Goal: Task Accomplishment & Management: Use online tool/utility

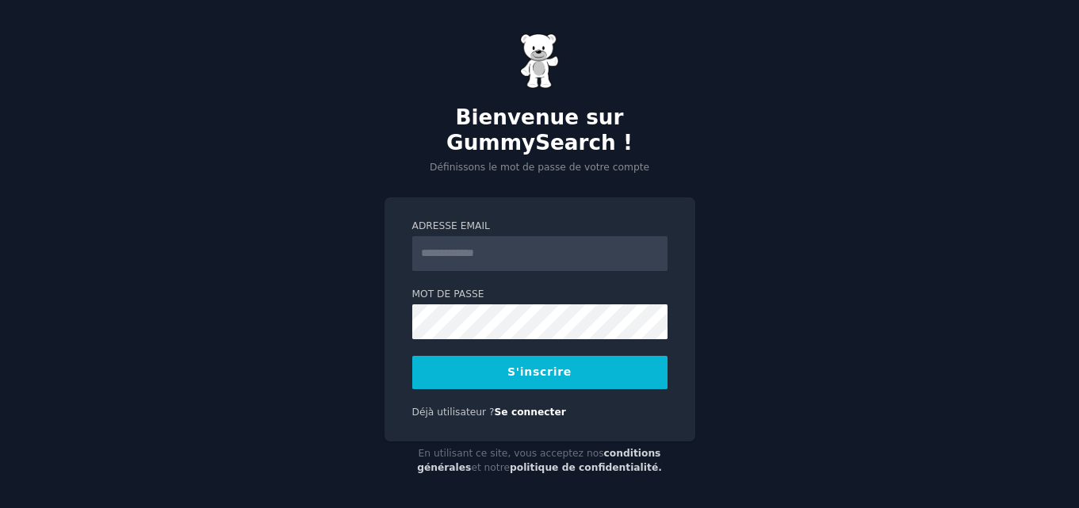
click at [493, 257] on input "Adresse email" at bounding box center [539, 253] width 255 height 35
type input "**********"
drag, startPoint x: 519, startPoint y: 258, endPoint x: 400, endPoint y: 256, distance: 119.0
click at [400, 256] on div "**********" at bounding box center [540, 319] width 311 height 245
click at [555, 372] on font "S'inscrire" at bounding box center [540, 372] width 64 height 13
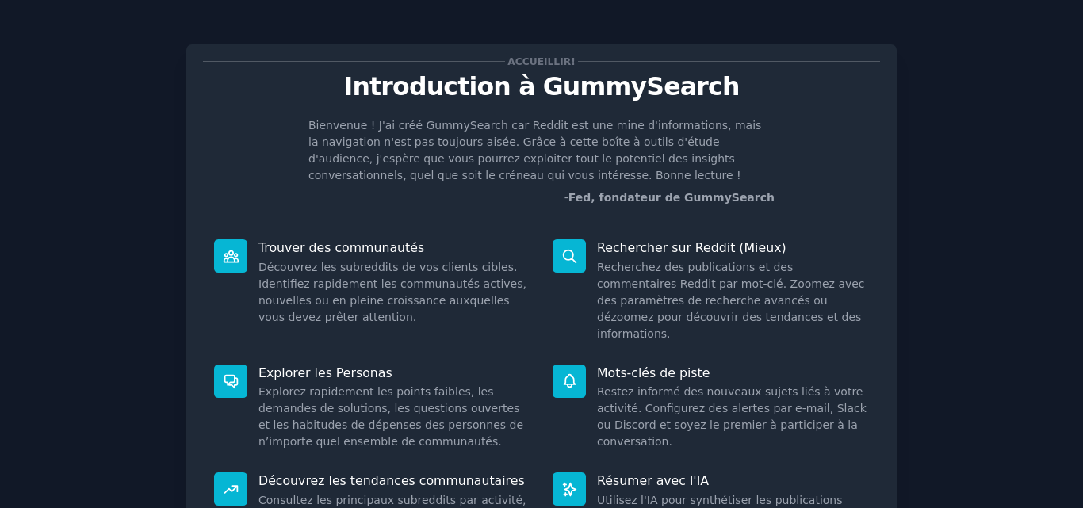
click at [489, 134] on p "Bienvenue ! J'ai créé GummySearch car Reddit est une mine d'informations, mais …" at bounding box center [542, 150] width 466 height 67
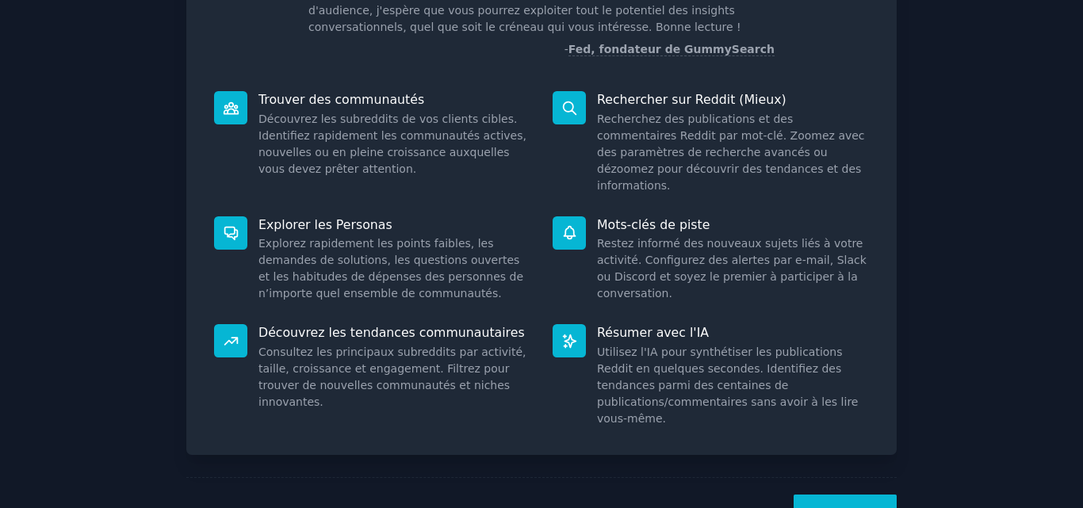
scroll to position [179, 0]
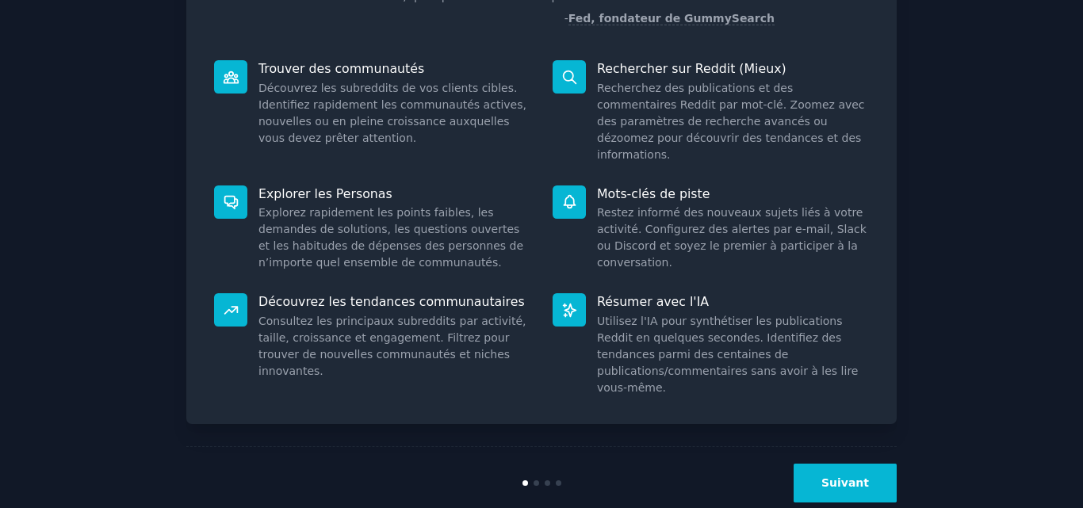
click at [838, 464] on button "Suivant" at bounding box center [845, 483] width 103 height 39
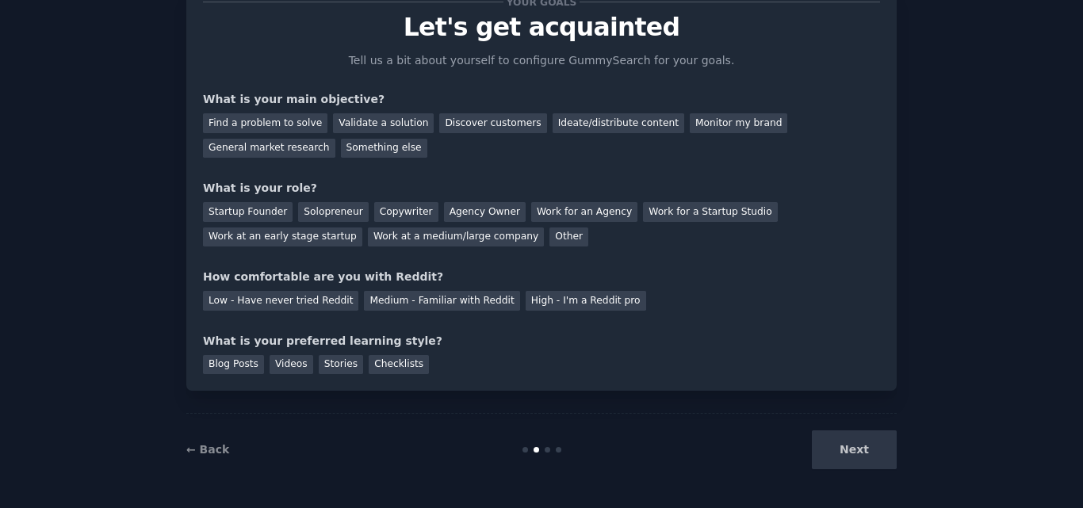
scroll to position [76, 0]
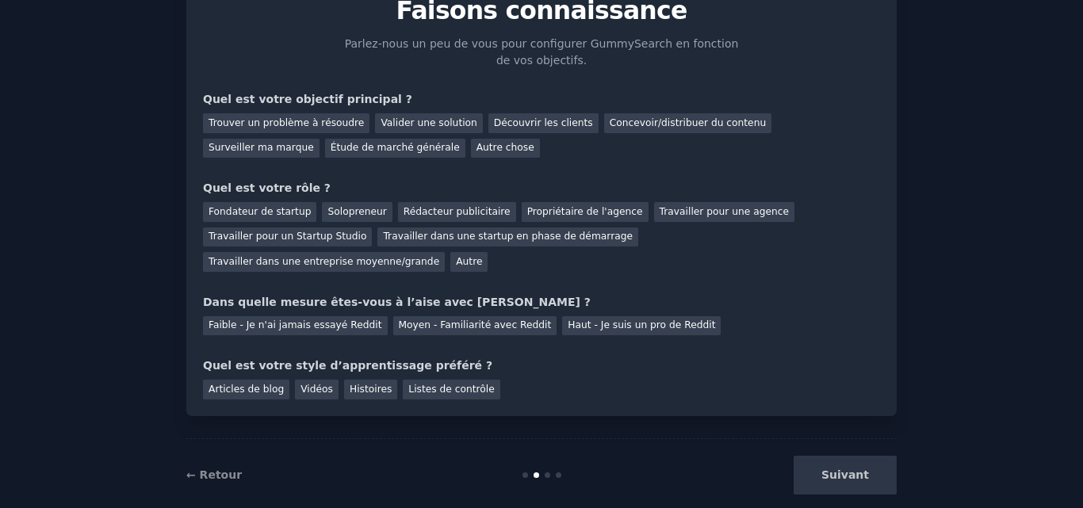
click at [835, 456] on div "Suivant" at bounding box center [778, 475] width 237 height 39
click at [683, 374] on div "Articles de blog [PERSON_NAME] Histoires Listes de contrôle" at bounding box center [541, 386] width 677 height 25
click at [834, 456] on div "Suivant" at bounding box center [778, 475] width 237 height 39
click at [328, 115] on div "Trouver un problème à résoudre" at bounding box center [286, 123] width 167 height 20
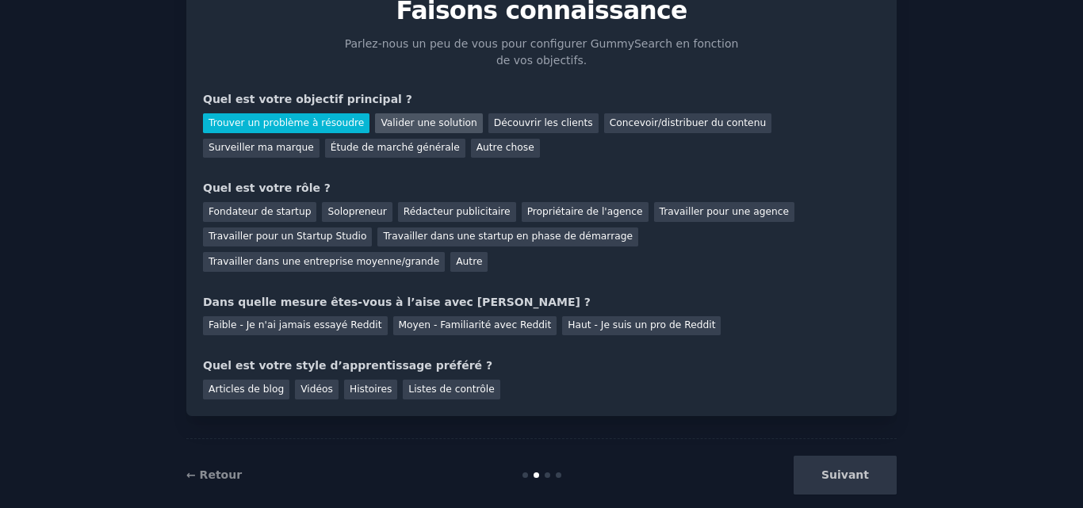
click at [410, 118] on font "Valider une solution" at bounding box center [429, 122] width 96 height 11
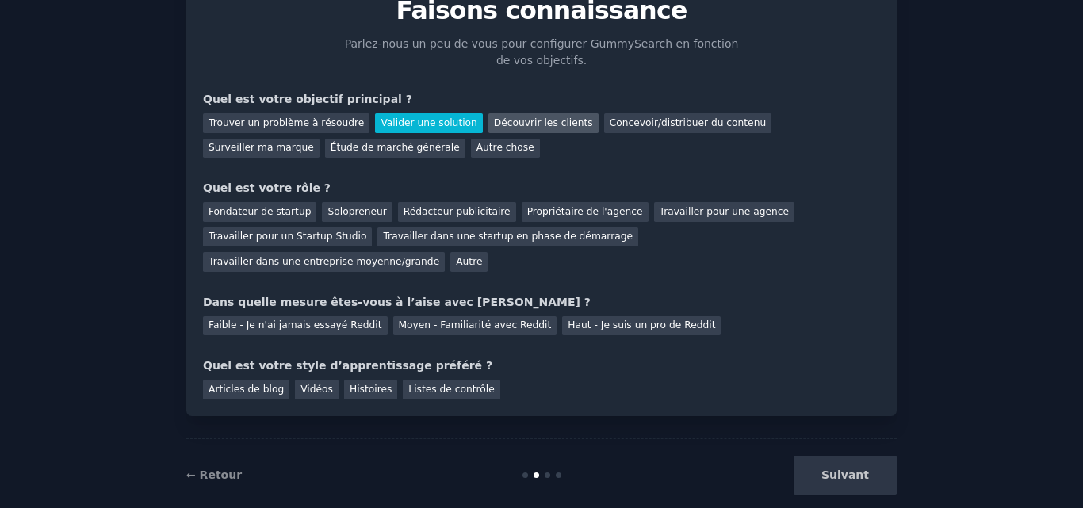
click at [504, 125] on font "Découvrir les clients" at bounding box center [543, 122] width 99 height 11
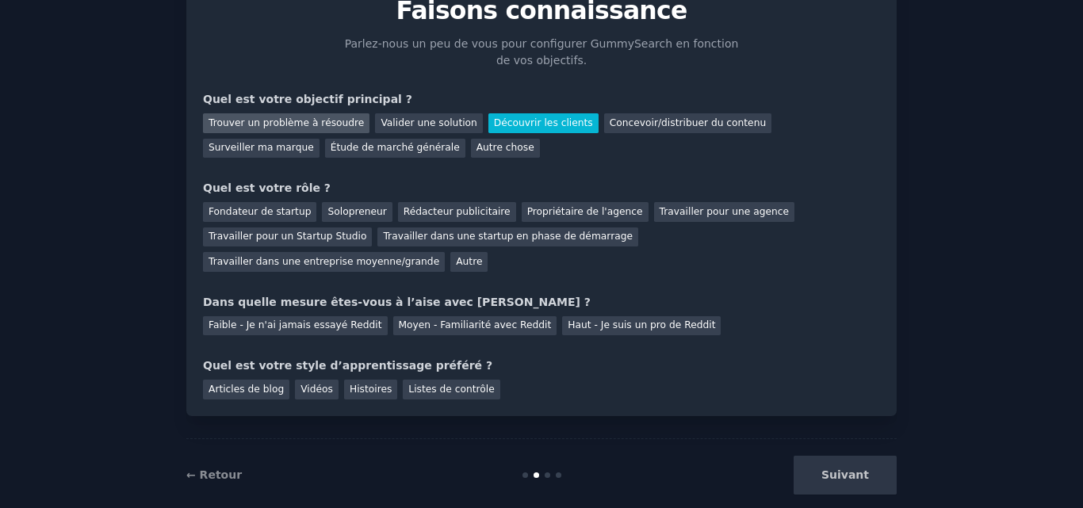
click at [268, 118] on font "Trouver un problème à résoudre" at bounding box center [286, 122] width 155 height 11
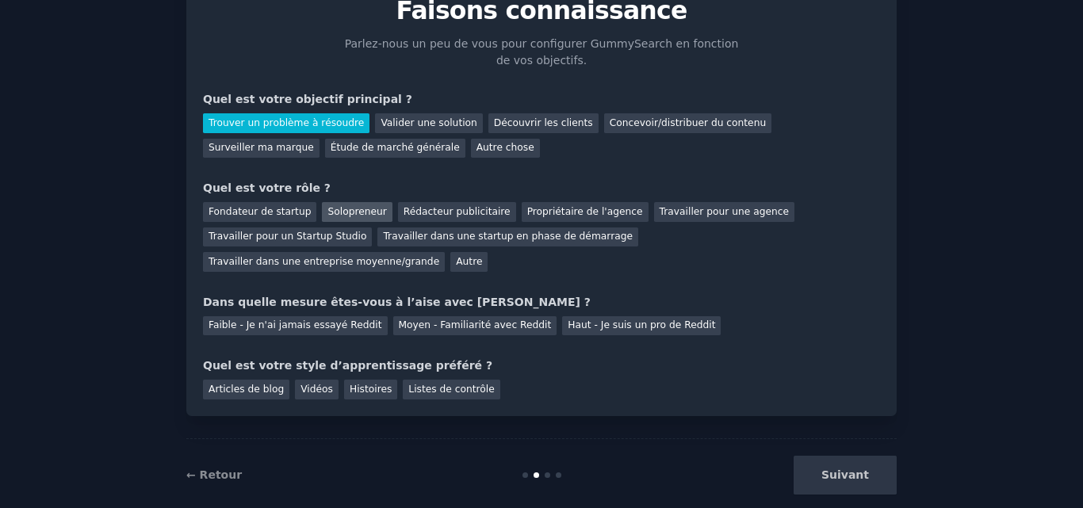
click at [351, 213] on font "Solopreneur" at bounding box center [357, 211] width 59 height 11
click at [315, 316] on div "Faible - Je n'ai jamais essayé Reddit" at bounding box center [295, 326] width 185 height 20
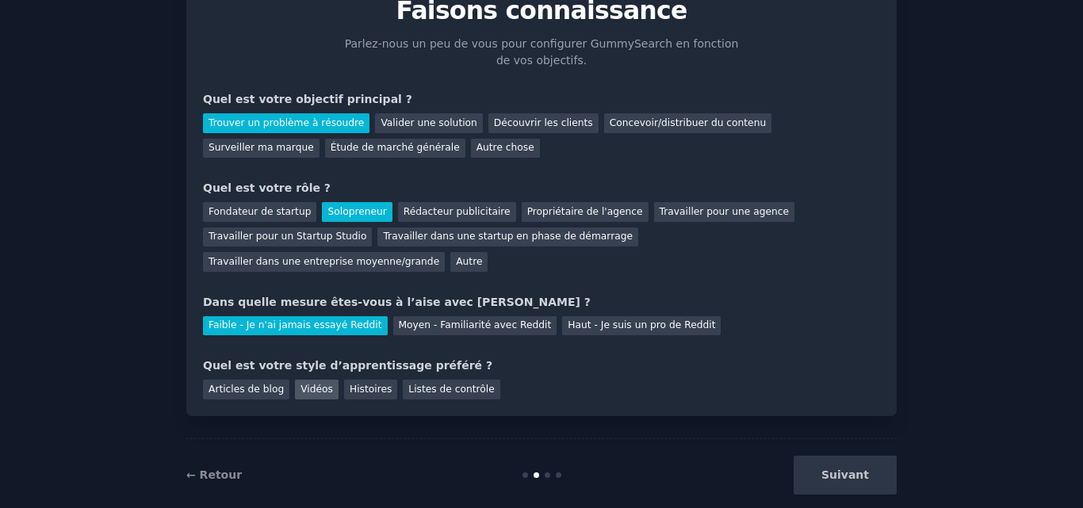
click at [309, 384] on font "Vidéos" at bounding box center [317, 389] width 33 height 11
click at [849, 469] on font "Suivant" at bounding box center [846, 475] width 48 height 13
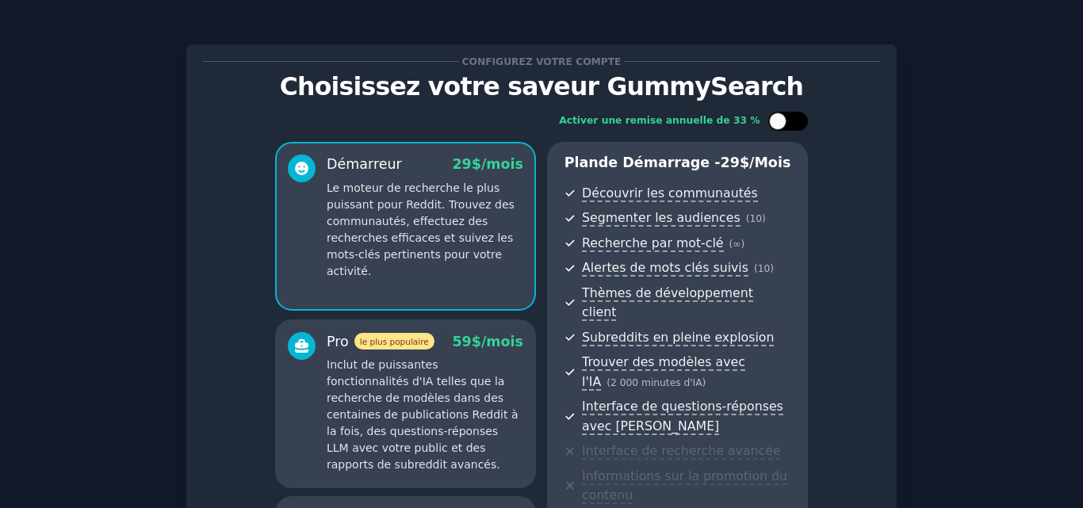
click at [779, 112] on div at bounding box center [789, 121] width 40 height 19
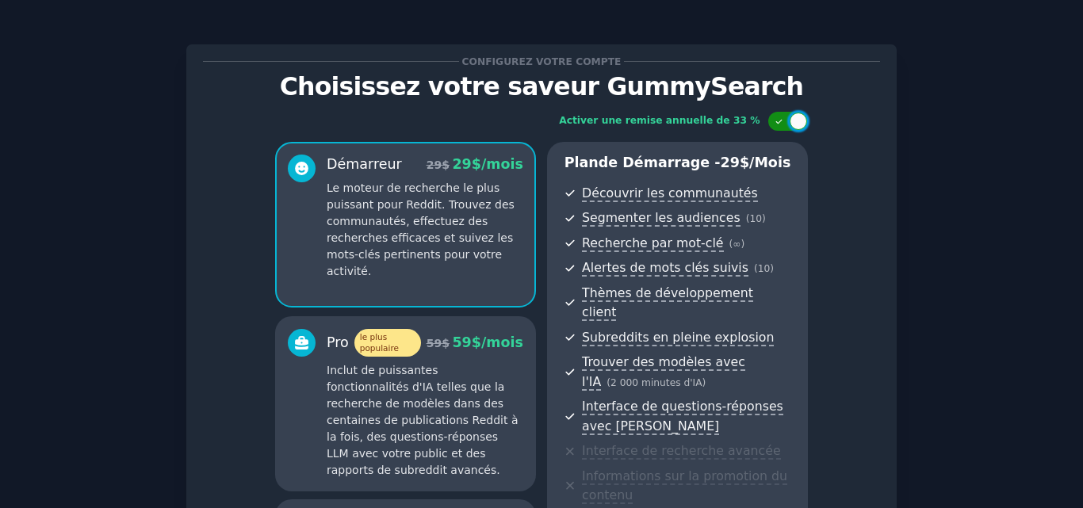
click at [779, 113] on div at bounding box center [789, 121] width 40 height 19
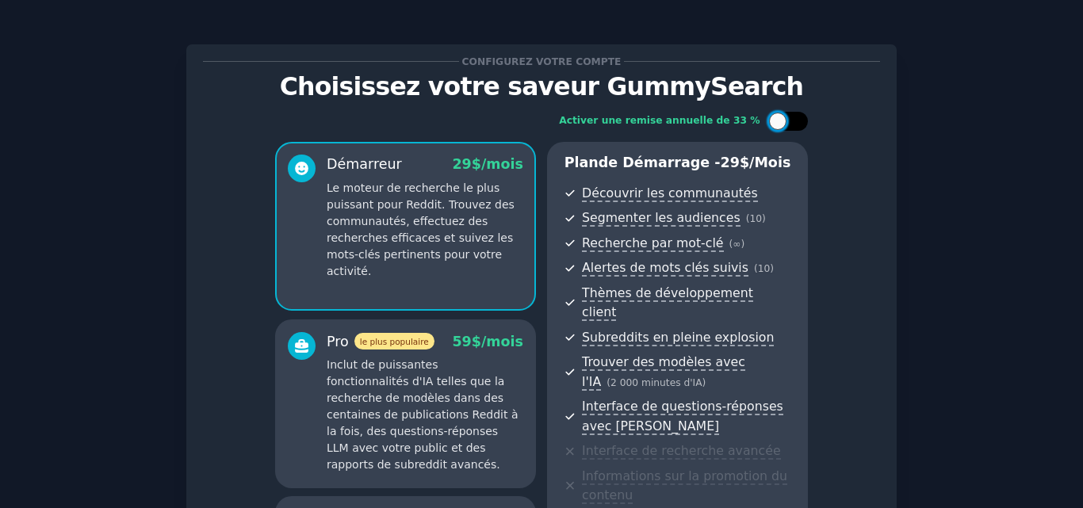
click at [779, 113] on div at bounding box center [777, 121] width 17 height 17
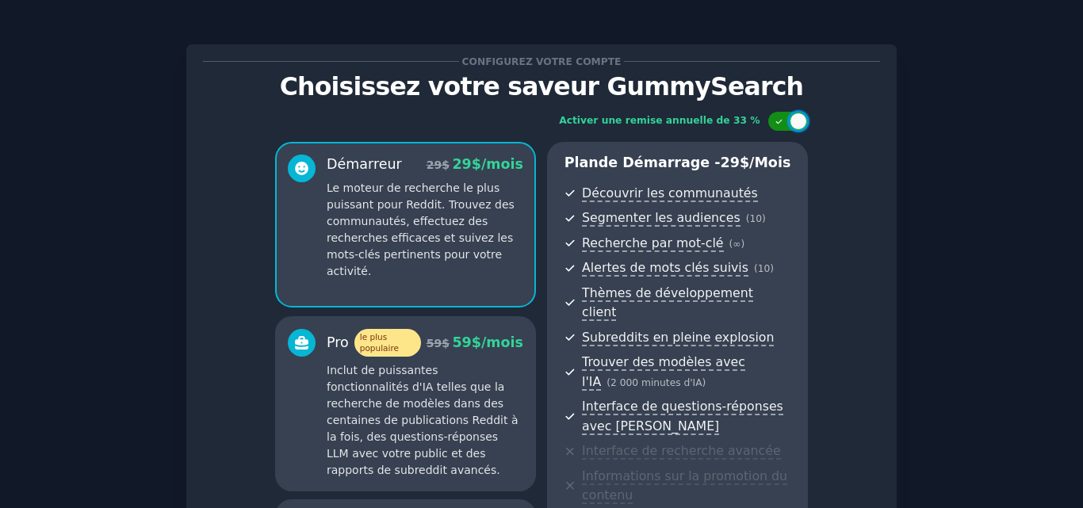
click at [779, 113] on div at bounding box center [789, 121] width 40 height 19
checkbox input "false"
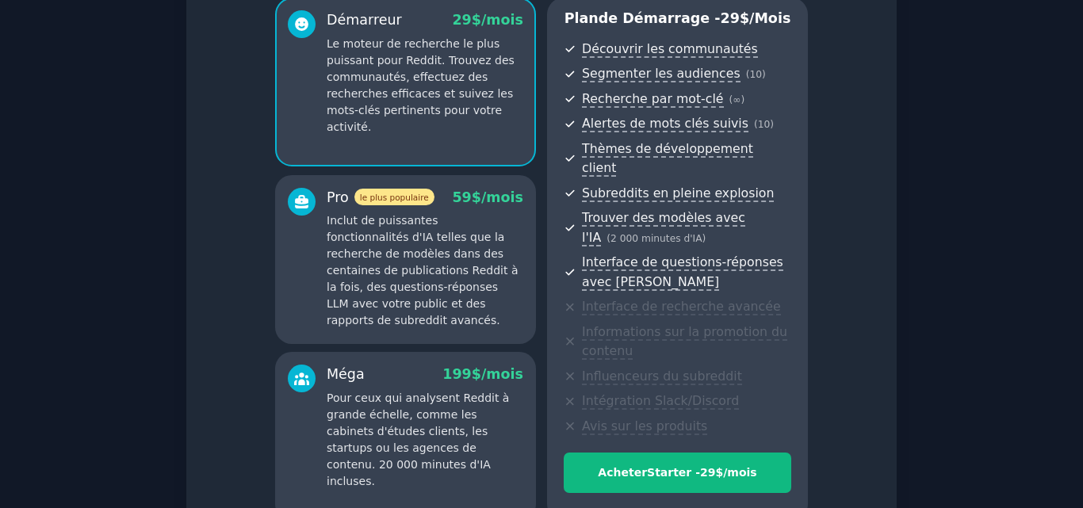
scroll to position [289, 0]
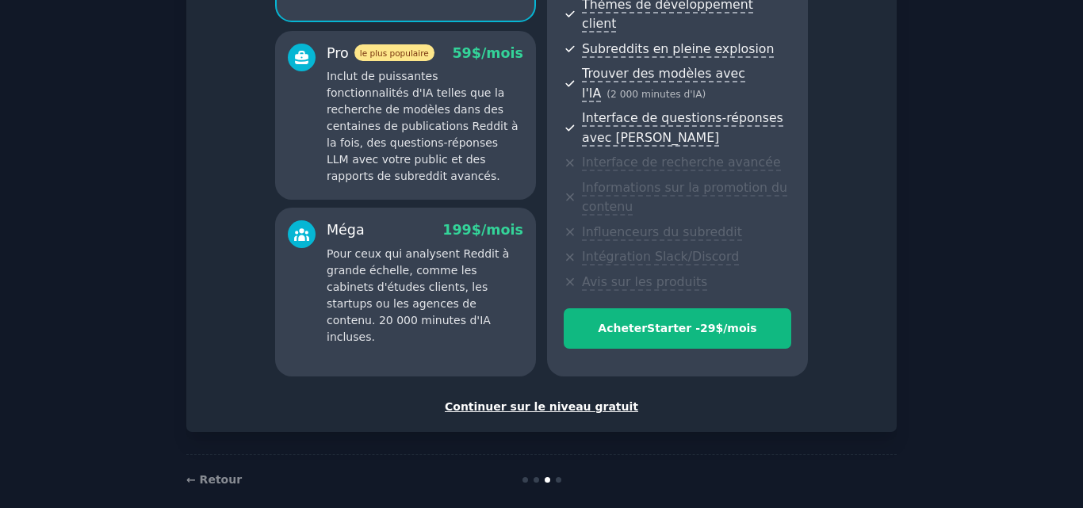
click at [550, 401] on font "Continuer sur le niveau gratuit" at bounding box center [542, 407] width 194 height 13
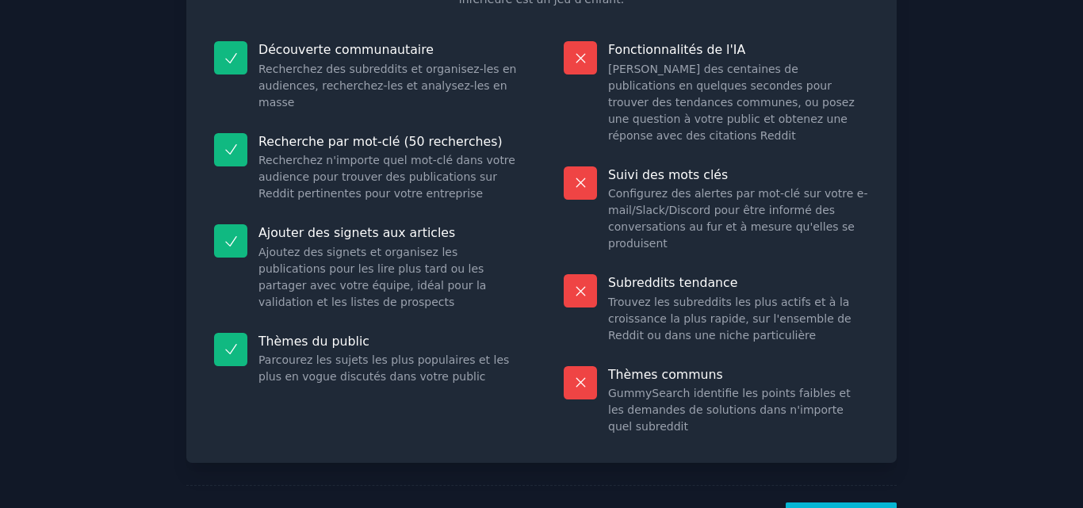
scroll to position [209, 0]
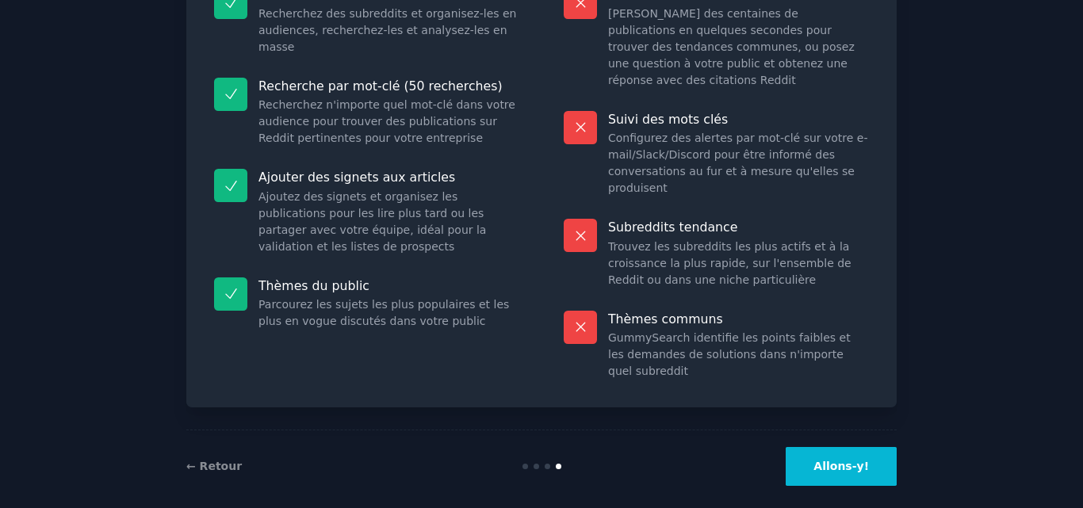
click at [825, 461] on button "Allons-y!" at bounding box center [841, 466] width 111 height 39
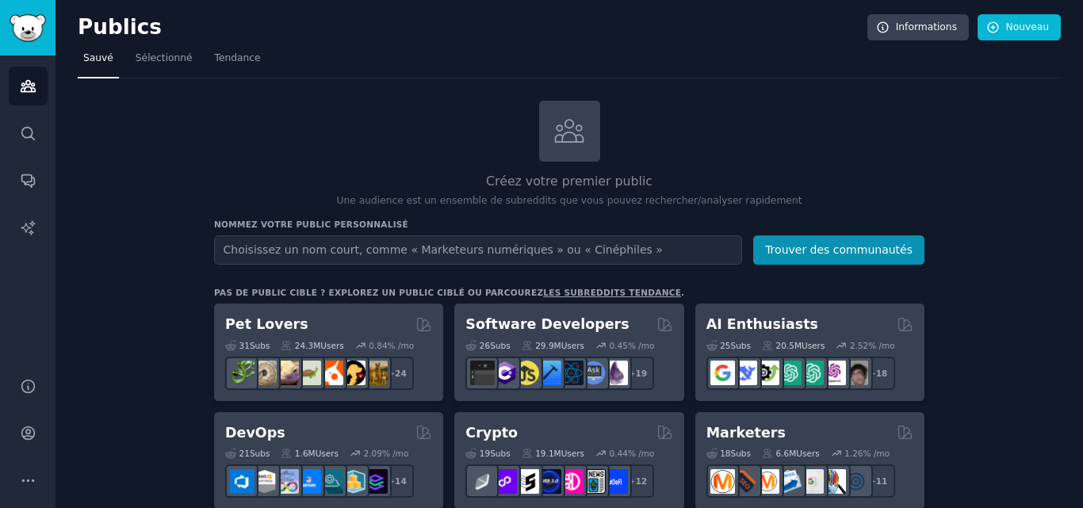
click at [497, 243] on input "text" at bounding box center [478, 250] width 528 height 29
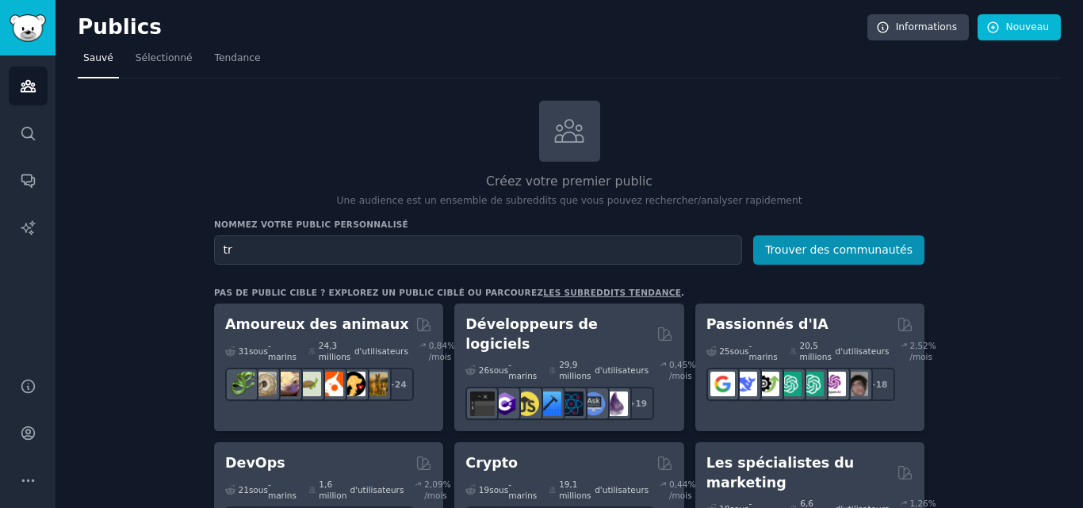
type input "tr"
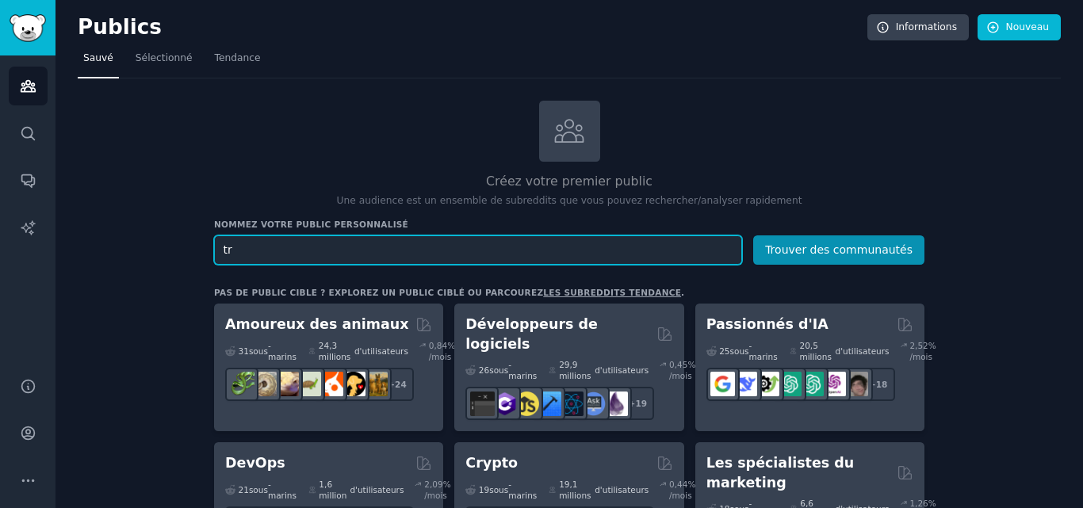
click at [408, 251] on input "tr" at bounding box center [478, 250] width 528 height 29
click at [403, 251] on input "tr" at bounding box center [478, 250] width 528 height 29
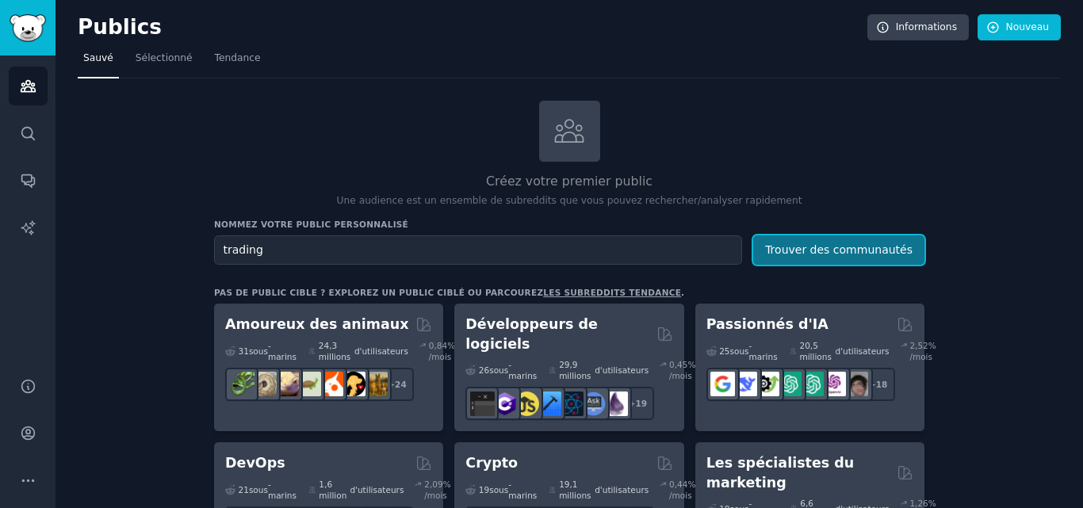
click at [820, 243] on font "Trouver des communautés" at bounding box center [839, 249] width 148 height 13
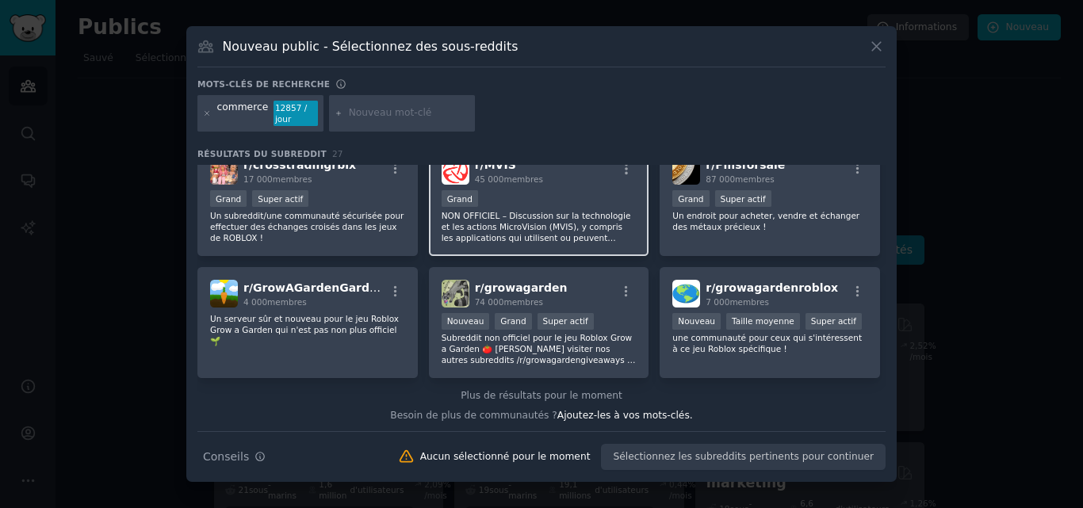
scroll to position [880, 0]
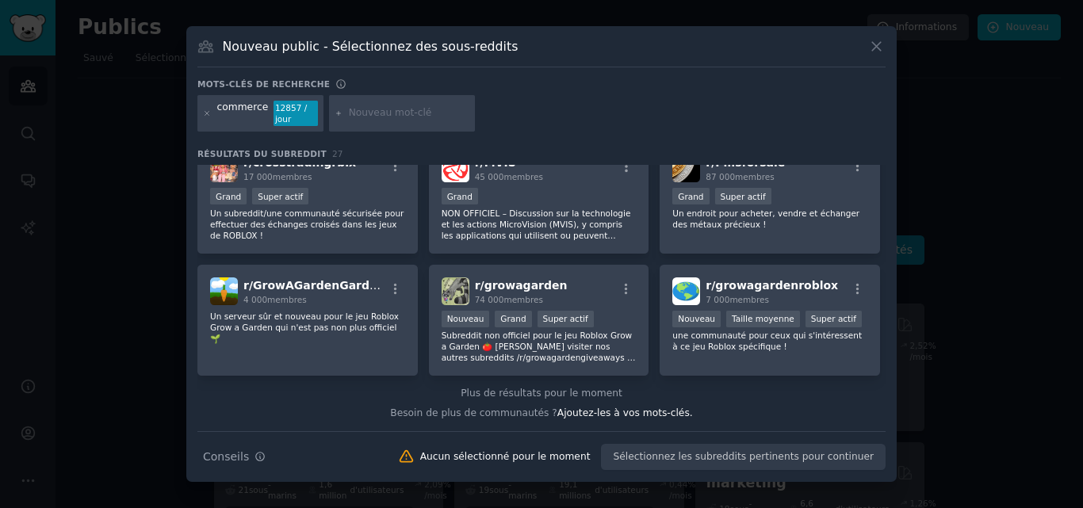
click at [869, 54] on icon at bounding box center [876, 46] width 17 height 17
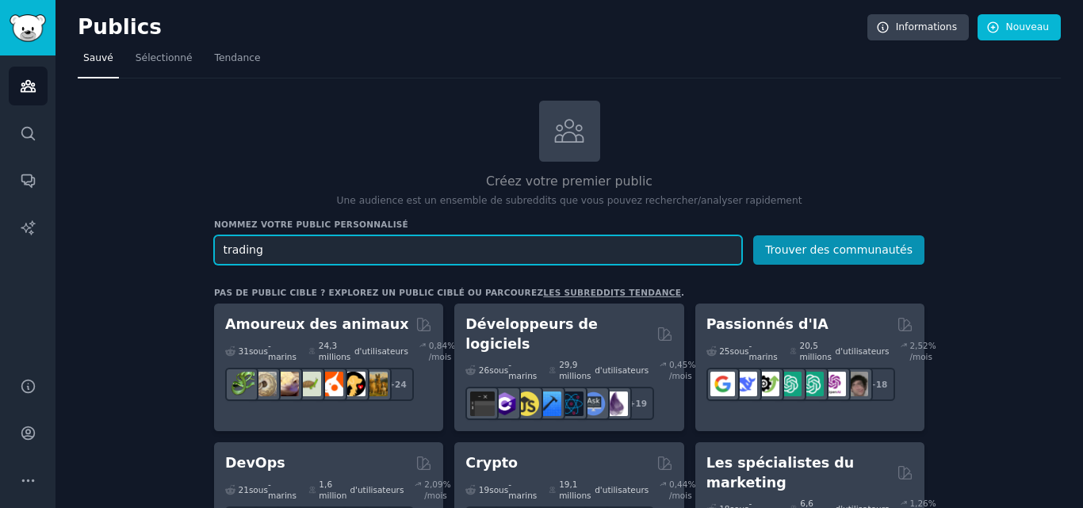
drag, startPoint x: 369, startPoint y: 261, endPoint x: 201, endPoint y: 260, distance: 167.4
type input "supply and demand"
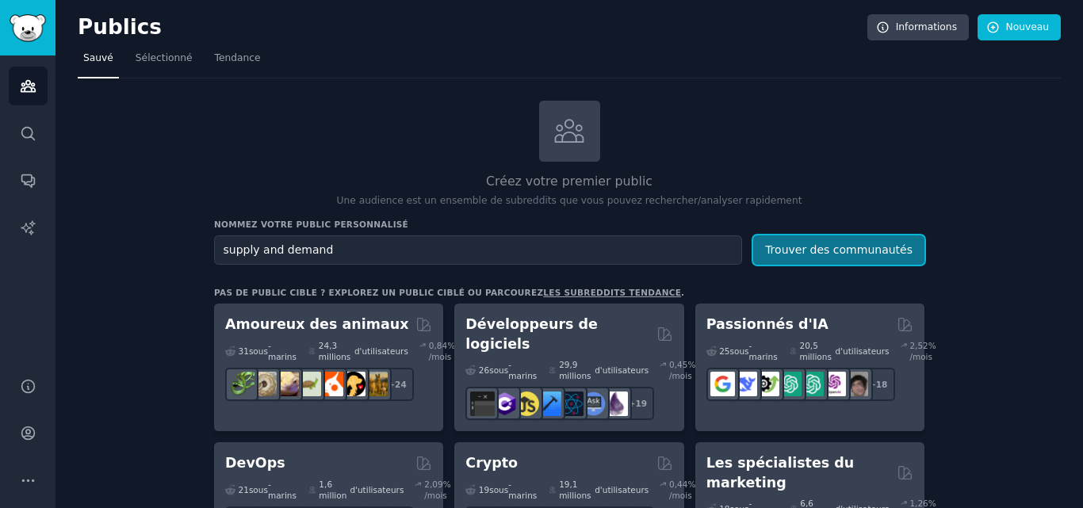
click at [894, 243] on font "Trouver des communautés" at bounding box center [839, 249] width 148 height 13
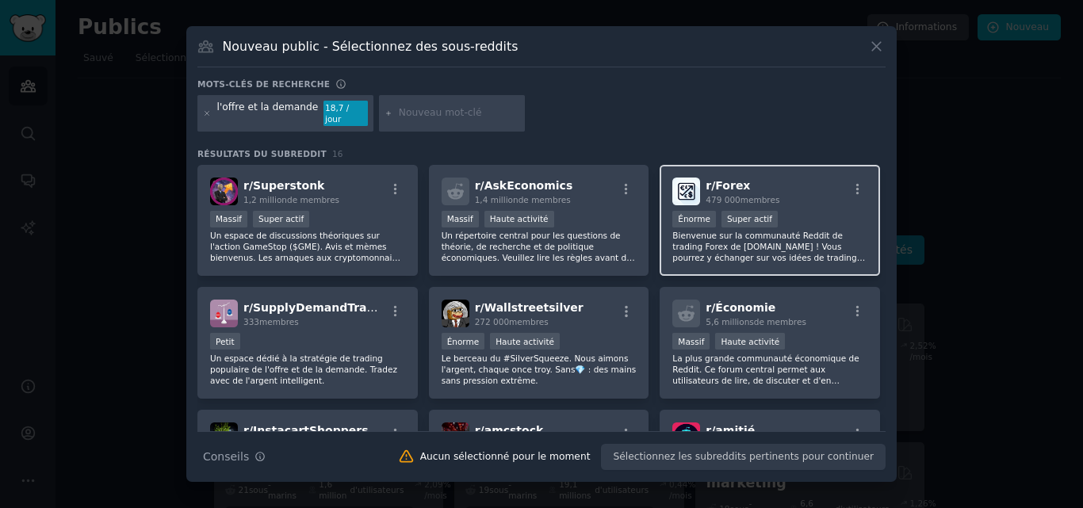
click at [765, 200] on div "r/ Forex 479 000 membres >= 95th percentile for submissions / day Énorme Super …" at bounding box center [770, 221] width 220 height 112
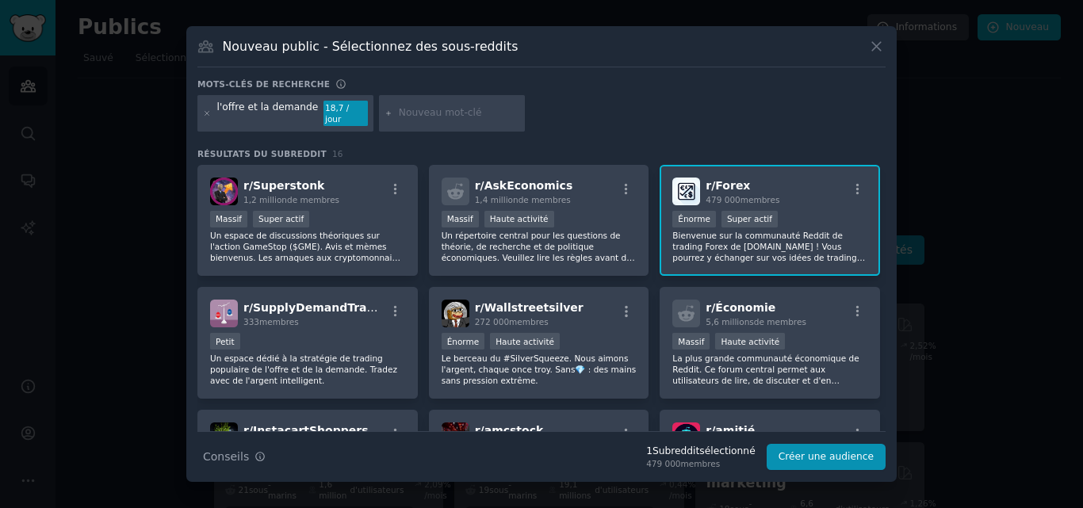
click at [788, 235] on font "Bienvenue sur la communauté Reddit de trading Forex de [DOMAIN_NAME] ! Vous pou…" at bounding box center [769, 297] width 193 height 132
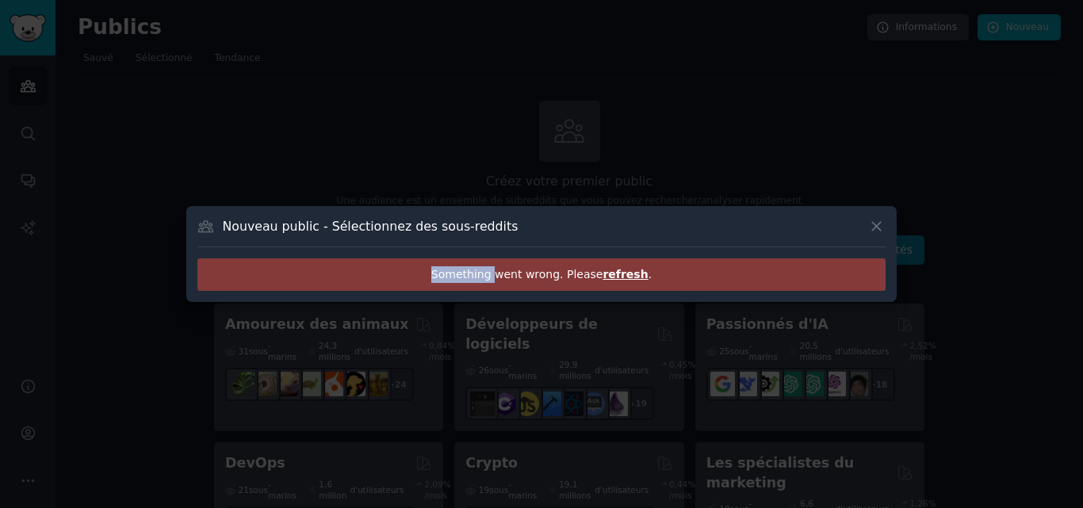
click at [788, 235] on div "Nouveau public - Sélectionnez des sous-reddits" at bounding box center [541, 232] width 688 height 30
click at [873, 234] on icon at bounding box center [876, 226] width 17 height 17
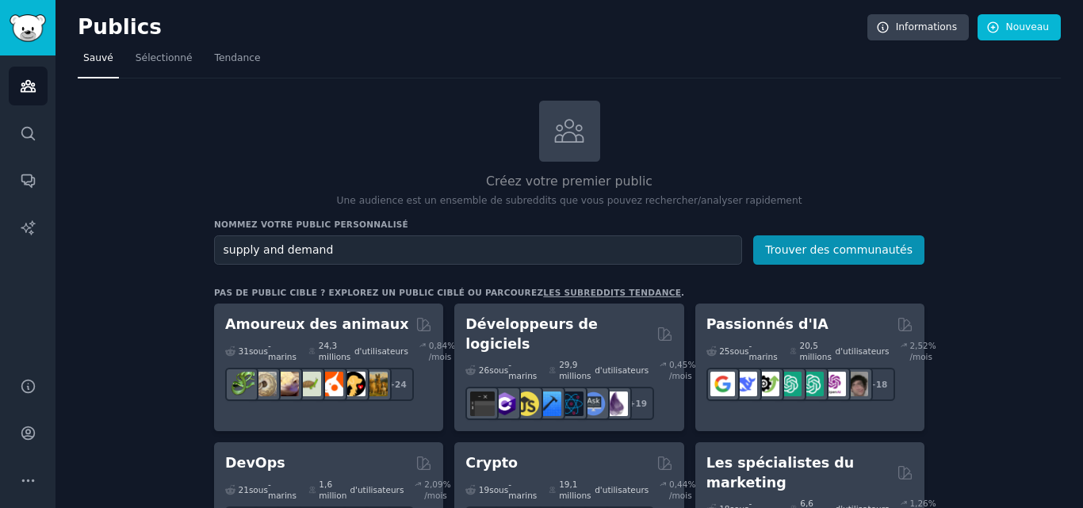
click at [876, 232] on div "Nommez votre public personnalisé Nom du public supply and demand Trouver des co…" at bounding box center [569, 242] width 711 height 46
click at [185, 59] on link "Sélectionné" at bounding box center [164, 62] width 68 height 33
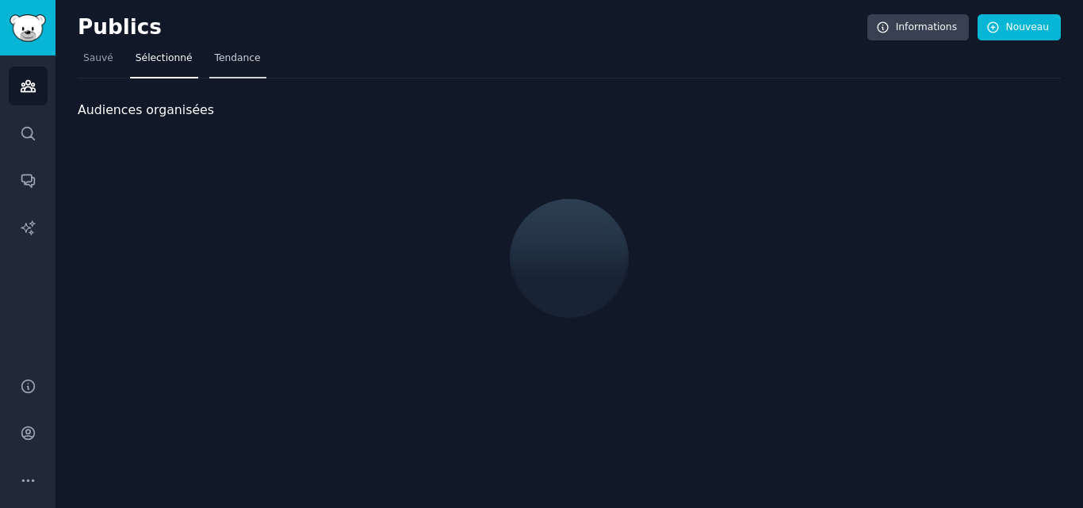
click at [221, 62] on font "Tendance" at bounding box center [238, 57] width 46 height 11
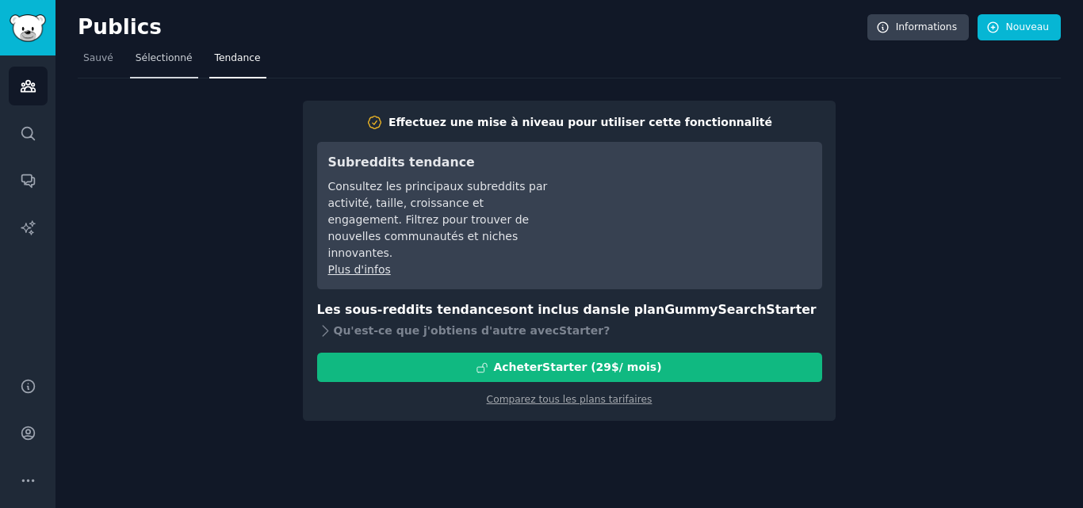
click at [146, 56] on font "Sélectionné" at bounding box center [164, 57] width 57 height 11
